Goal: Navigation & Orientation: Go to known website

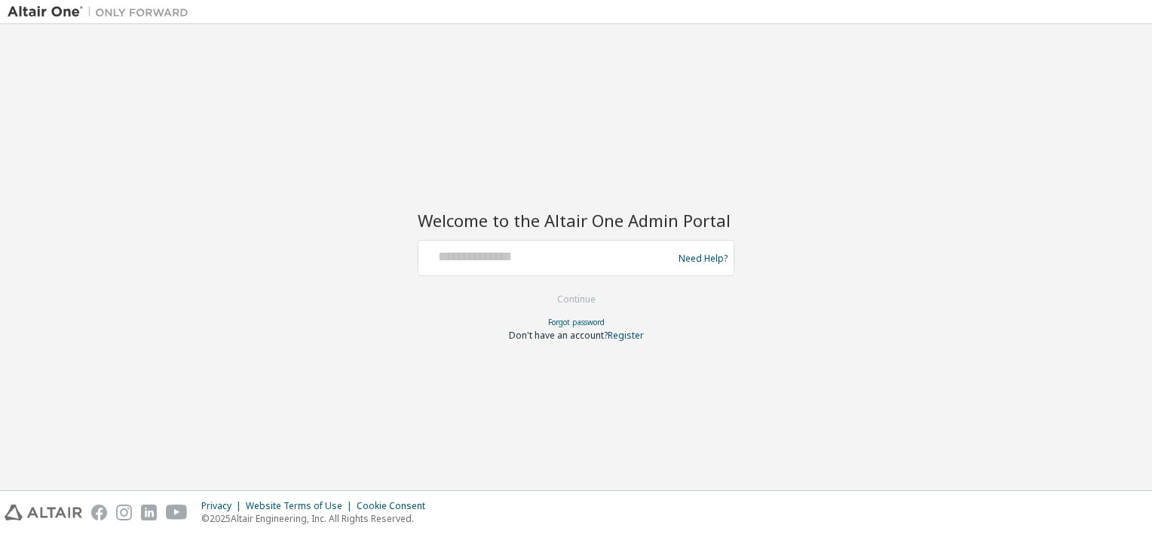
click at [553, 268] on div at bounding box center [548, 258] width 247 height 29
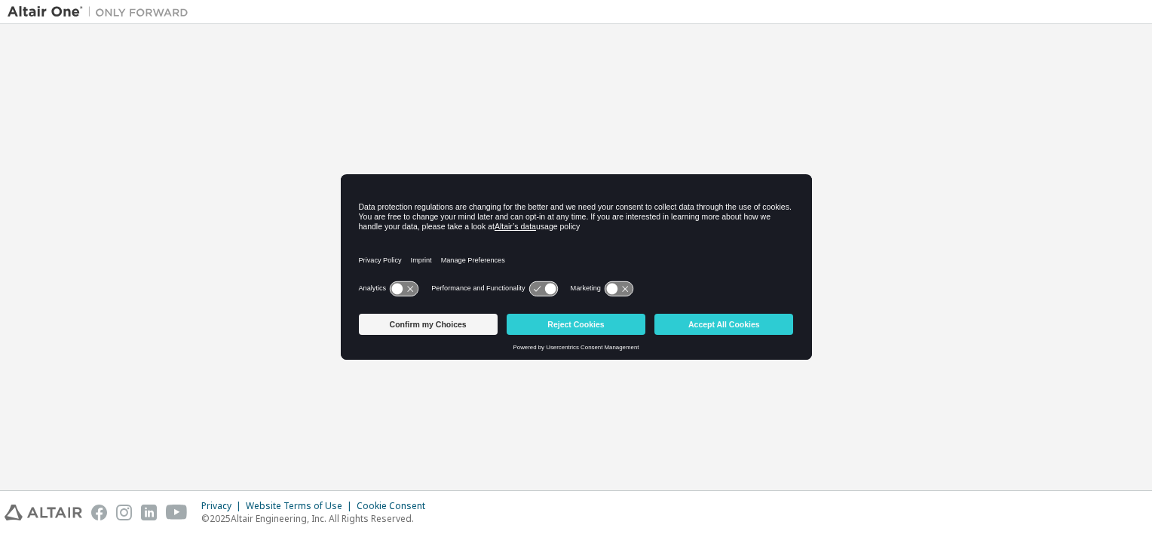
click at [718, 335] on div "Confirm my Choices Reject Cookies Accept All Cookies" at bounding box center [576, 326] width 435 height 36
click at [718, 333] on button "Accept All Cookies" at bounding box center [724, 324] width 139 height 21
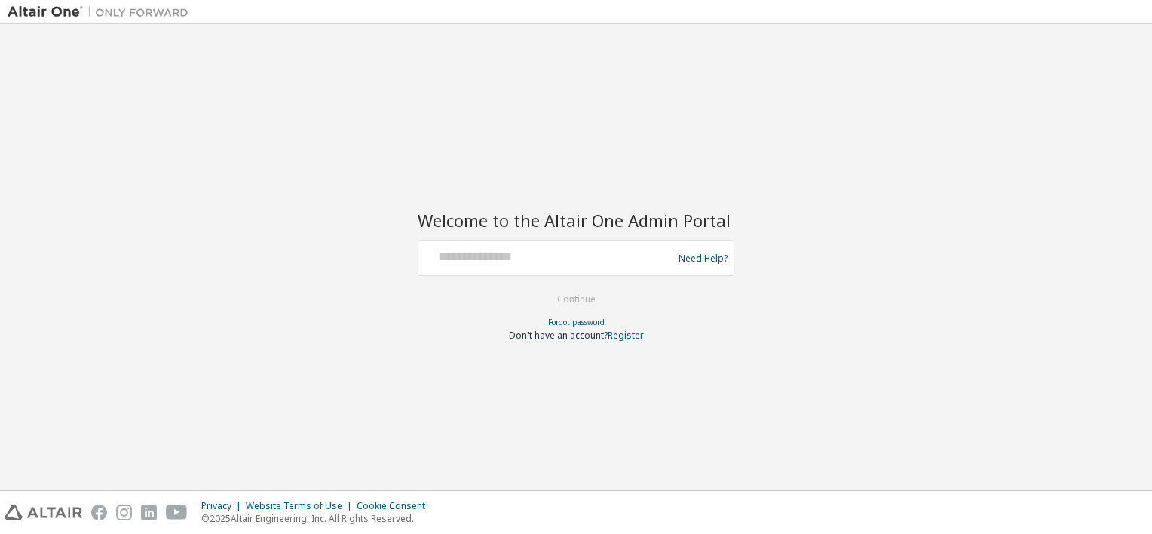
click at [582, 273] on div "Need Help?" at bounding box center [576, 258] width 317 height 36
click at [586, 265] on div at bounding box center [548, 258] width 247 height 29
click at [585, 272] on div "Need Help?" at bounding box center [576, 258] width 317 height 36
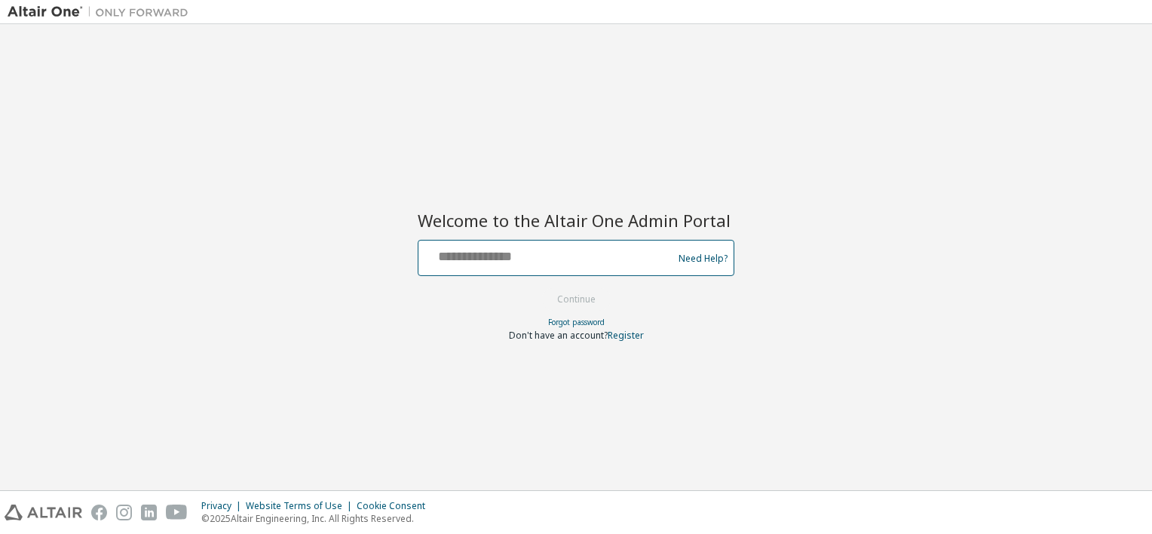
click at [585, 261] on input "text" at bounding box center [548, 255] width 247 height 22
type input "**********"
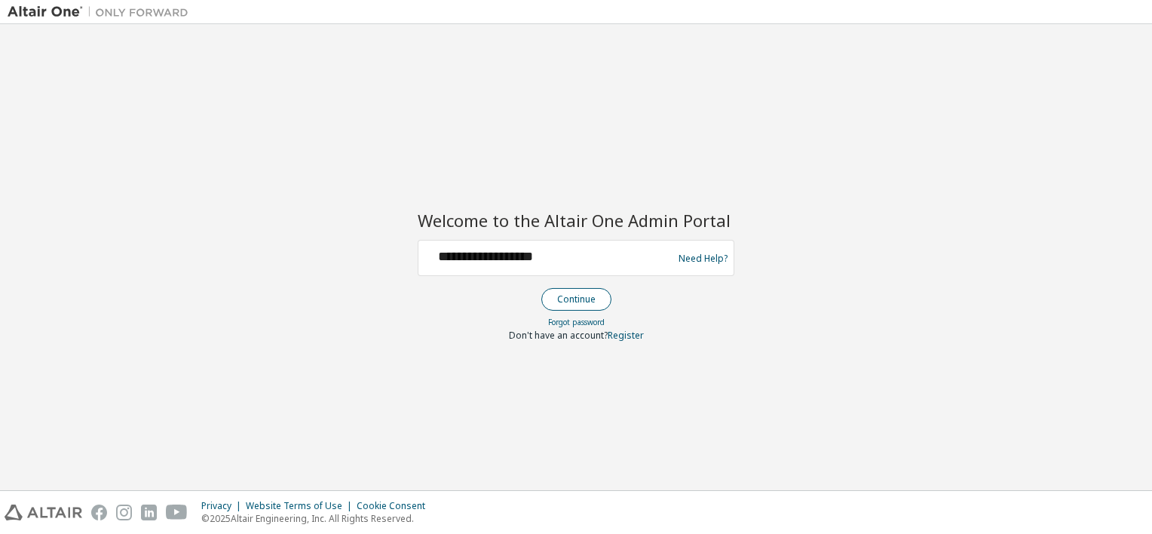
click at [585, 302] on button "Continue" at bounding box center [577, 299] width 70 height 23
